Goal: Find specific page/section: Find specific page/section

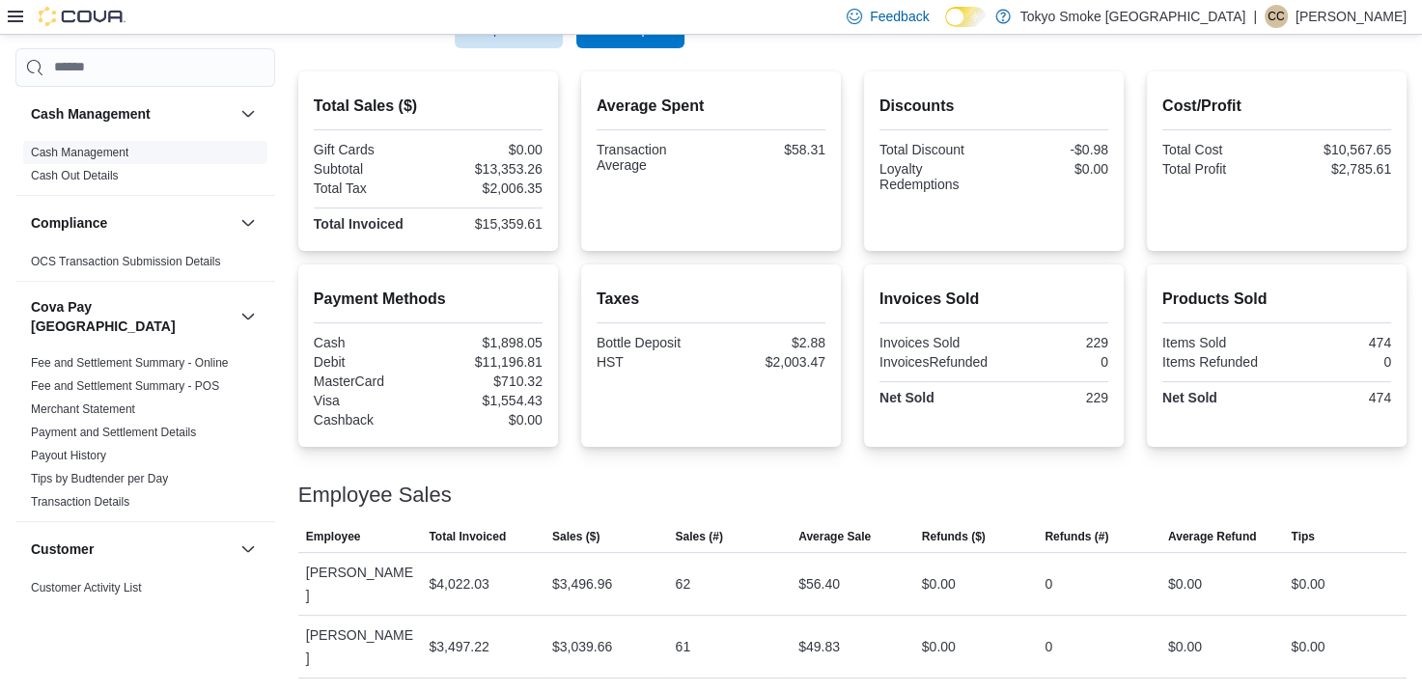
click at [145, 147] on span "Cash Management" at bounding box center [145, 152] width 244 height 23
click at [73, 147] on link "Cash Management" at bounding box center [79, 153] width 97 height 14
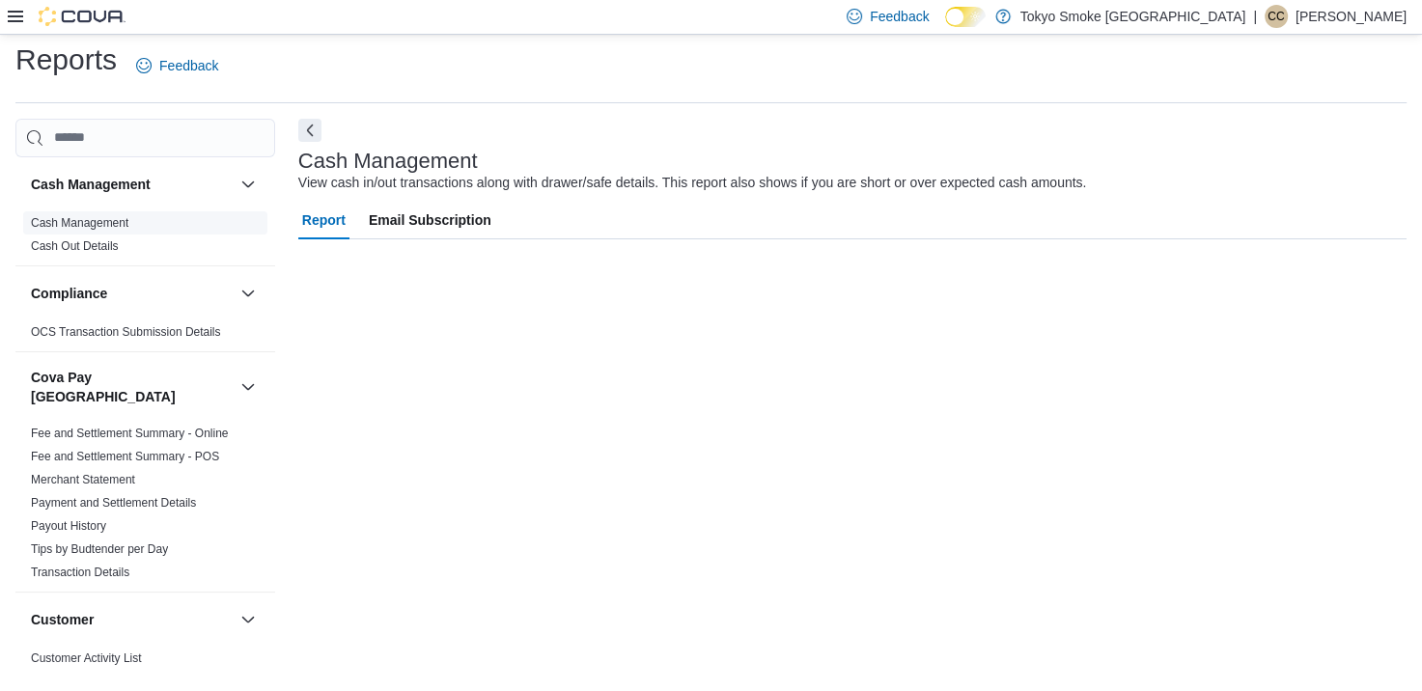
scroll to position [9, 0]
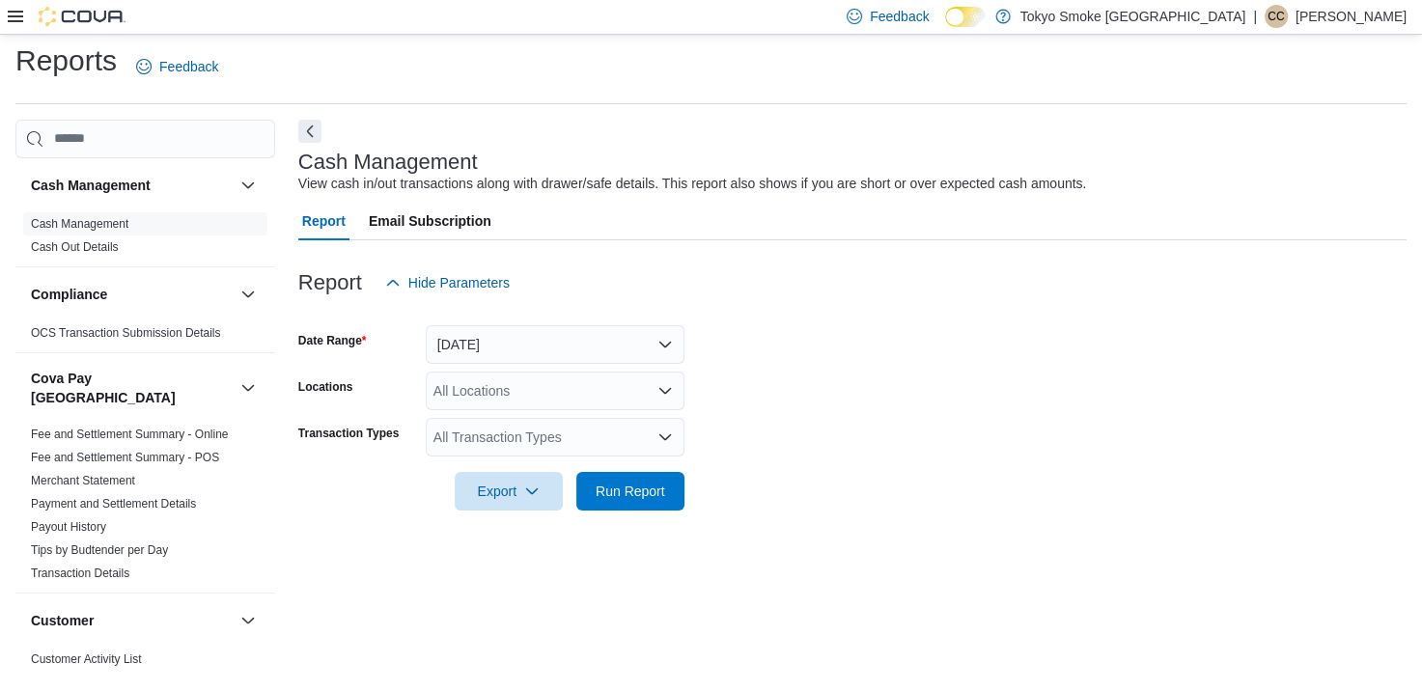
click at [1362, 12] on p "Cody Cabot-Letto" at bounding box center [1350, 16] width 111 height 23
click at [1286, 185] on span "Sign Out" at bounding box center [1282, 184] width 52 height 19
